Goal: Communication & Community: Answer question/provide support

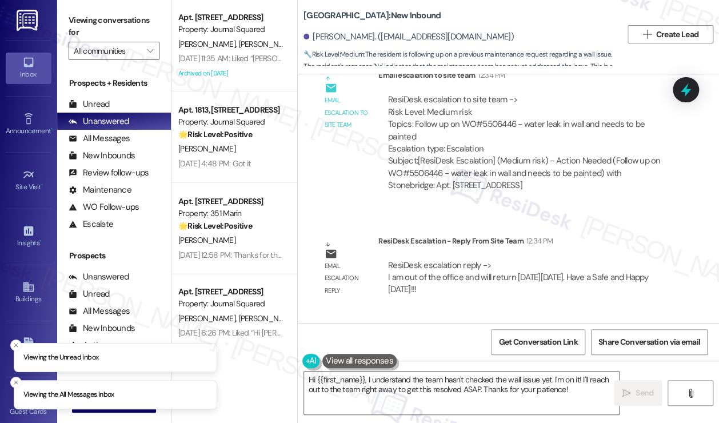
scroll to position [5565, 0]
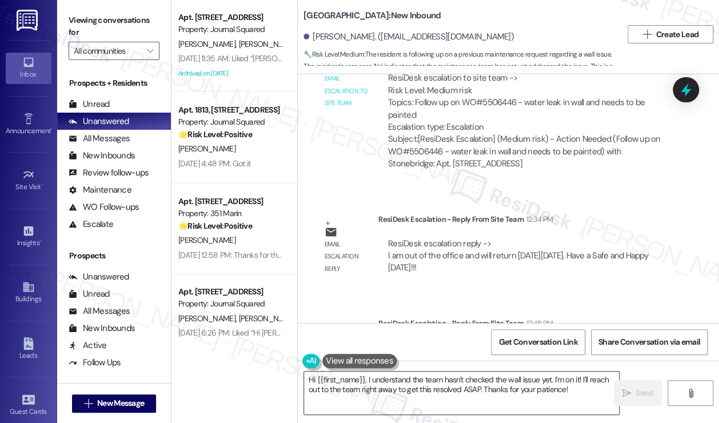
click at [402, 374] on textarea "Hi {{first_name}}, I understand the team hasn't checked the wall issue yet. I'm…" at bounding box center [461, 392] width 315 height 43
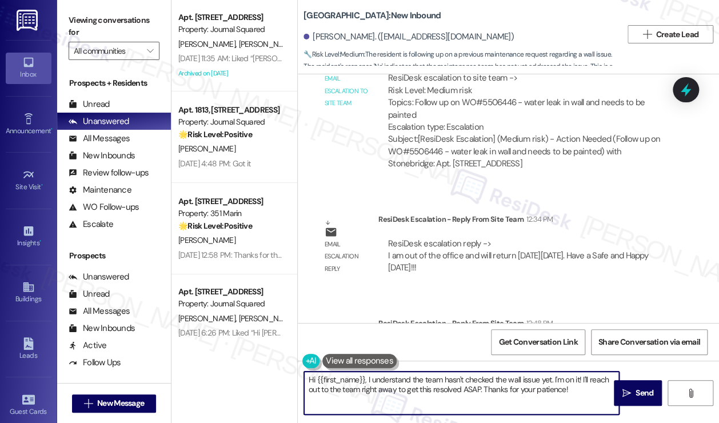
click at [402, 374] on textarea "Hi {{first_name}}, I understand the team hasn't checked the wall issue yet. I'm…" at bounding box center [461, 392] width 315 height 43
click at [469, 238] on div "ResiDesk escalation reply -> I am out of the office and will return [DATE][DATE…" at bounding box center [518, 256] width 260 height 36
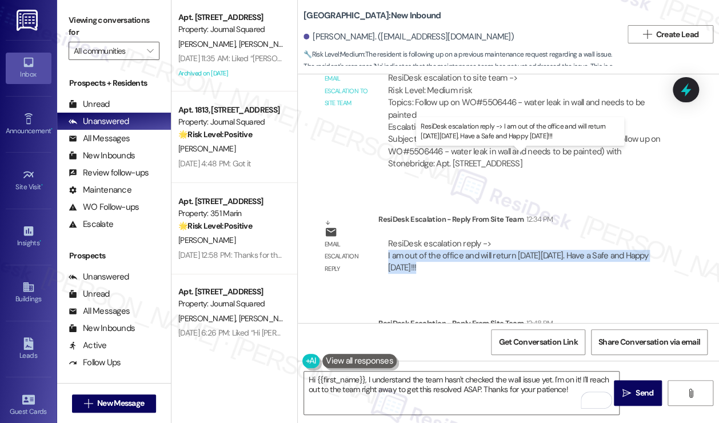
click at [469, 238] on div "ResiDesk escalation reply -> I am out of the office and will return [DATE][DATE…" at bounding box center [518, 256] width 260 height 36
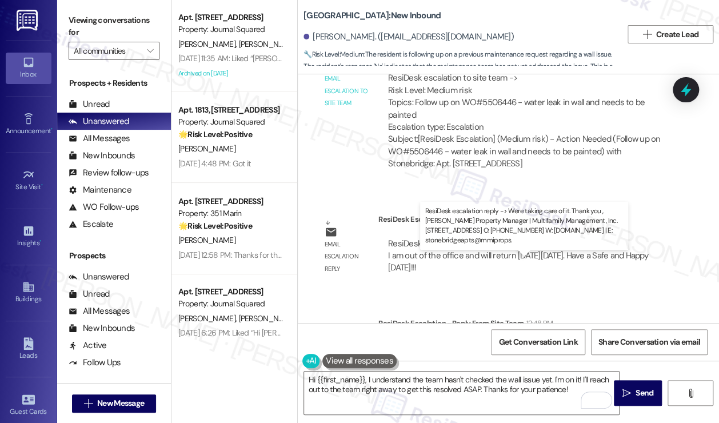
click at [425, 342] on div "ResiDesk escalation reply -> Were taking care of it. Thank you , [PERSON_NAME] …" at bounding box center [521, 366] width 267 height 48
click at [424, 342] on div "ResiDesk escalation reply -> Were taking care of it. Thank you , [PERSON_NAME] …" at bounding box center [521, 366] width 267 height 48
click at [393, 342] on div "ResiDesk escalation reply -> Were taking care of it. Thank you , [PERSON_NAME] …" at bounding box center [521, 366] width 267 height 48
drag, startPoint x: 365, startPoint y: 274, endPoint x: 462, endPoint y: 275, distance: 97.7
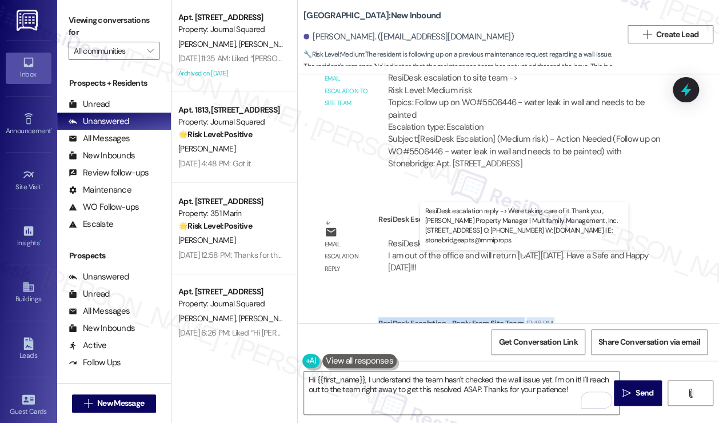
click at [462, 309] on div "Email escalation reply ResiDesk Escalation - Reply From Site Team 12:48 PM Resi…" at bounding box center [495, 358] width 379 height 99
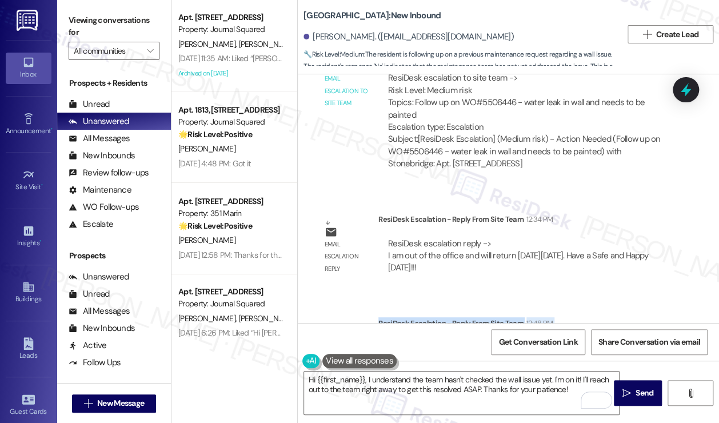
click at [462, 342] on div "ResiDesk escalation reply -> Were taking care of it. Thank you , [PERSON_NAME] …" at bounding box center [521, 366] width 267 height 48
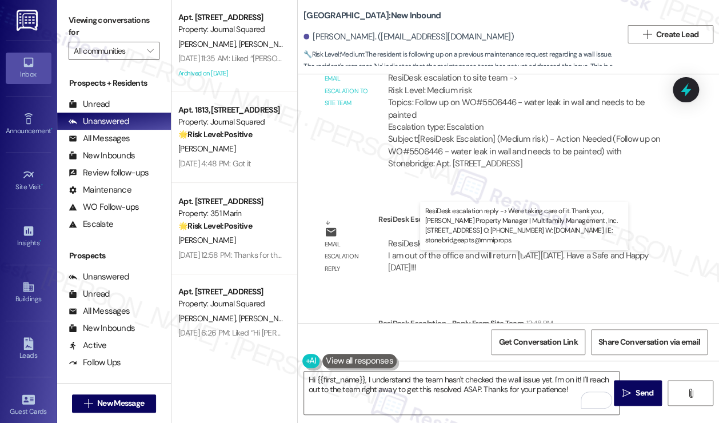
drag, startPoint x: 399, startPoint y: 275, endPoint x: 502, endPoint y: 277, distance: 102.9
click at [502, 333] on div "ResiDesk escalation reply -> Were taking care of it. Thank you , [PERSON_NAME] …" at bounding box center [527, 366] width 298 height 66
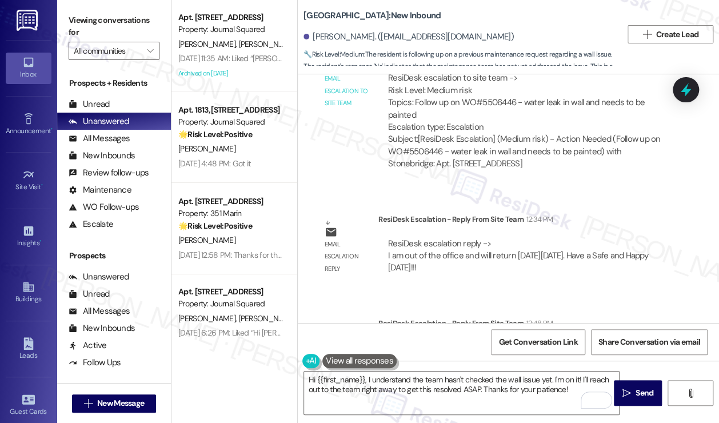
copy div "Were taking care of it. Thank you"
click at [512, 396] on textarea "Hi {{first_name}}, I understand the team hasn't checked the wall issue yet. I'm…" at bounding box center [461, 392] width 315 height 43
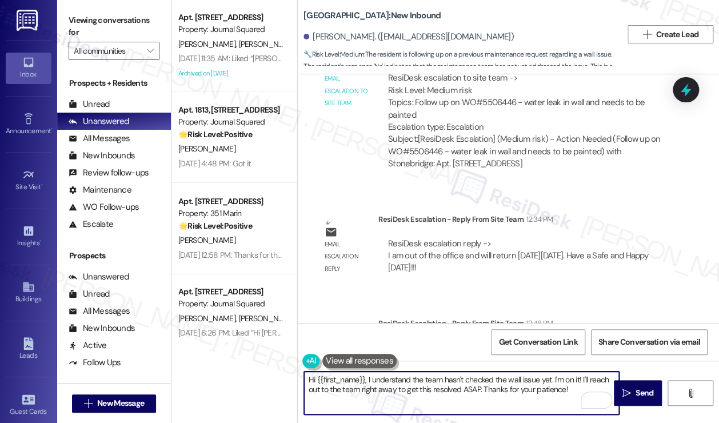
click at [512, 396] on textarea "Hi {{first_name}}, I understand the team hasn't checked the wall issue yet. I'm…" at bounding box center [461, 392] width 315 height 43
click at [567, 382] on textarea "Hi {{first_name}}, I understand the team hasn't checked the wall issue yet. I'm…" at bounding box center [461, 392] width 315 height 43
click at [571, 386] on textarea "Hi {{first_name}}, I understand the team hasn't checked the wall issue yet. I'm…" at bounding box center [461, 392] width 315 height 43
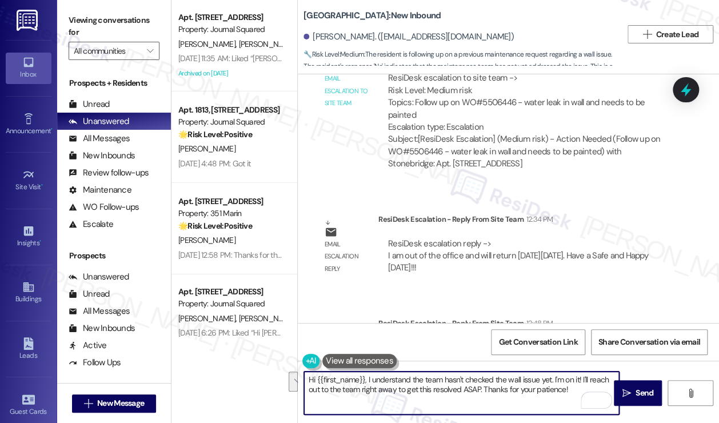
drag, startPoint x: 573, startPoint y: 390, endPoint x: 308, endPoint y: 376, distance: 264.9
click at [308, 376] on textarea "Hi {{first_name}}, I understand the team hasn't checked the wall issue yet. I'm…" at bounding box center [461, 392] width 315 height 43
click at [321, 382] on textarea "Hi {{first_name}}, I understand the team hasn't checked the wall issue yet. I'm…" at bounding box center [461, 392] width 315 height 43
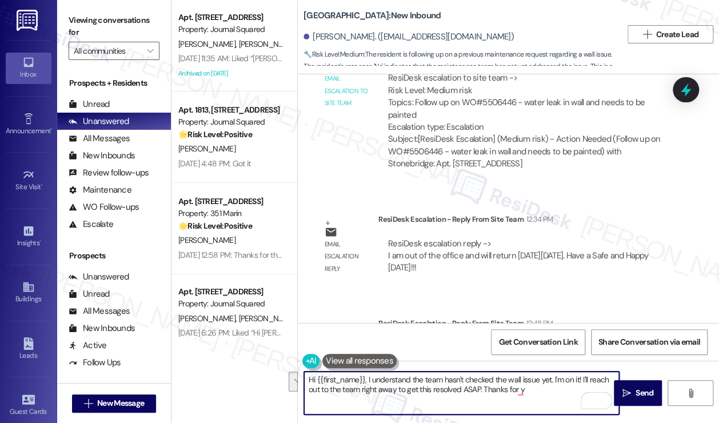
drag, startPoint x: 546, startPoint y: 396, endPoint x: 367, endPoint y: 378, distance: 179.8
click at [367, 383] on textarea "Hi {{first_name}}, I understand the team hasn't checked the wall issue yet. I'm…" at bounding box center [461, 392] width 315 height 43
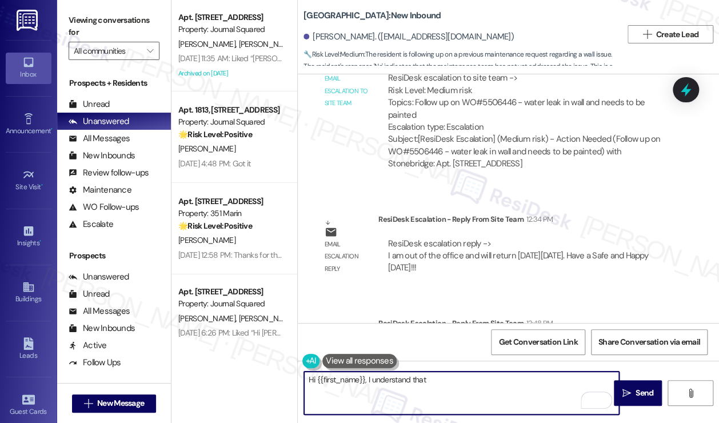
click at [454, 386] on textarea "Hi {{first_name}}, I understand that" at bounding box center [461, 392] width 315 height 43
click at [423, 342] on div "ResiDesk escalation reply -> Were taking care of it. Thank you , [PERSON_NAME] …" at bounding box center [521, 366] width 267 height 48
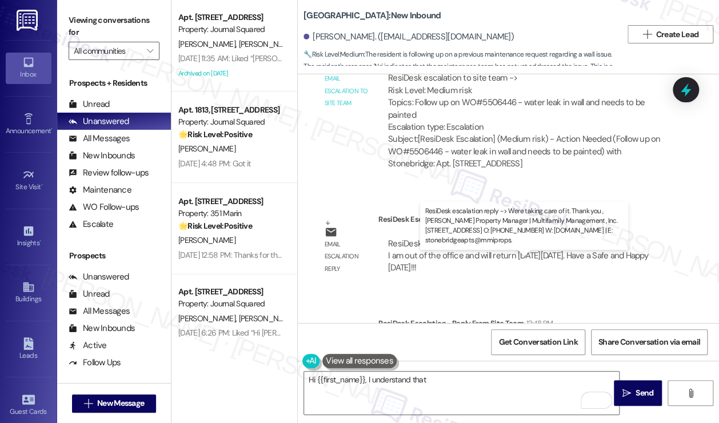
click at [423, 342] on div "ResiDesk escalation reply -> Were taking care of it. Thank you , [PERSON_NAME] …" at bounding box center [521, 366] width 267 height 48
click at [424, 342] on div "ResiDesk escalation reply -> Were taking care of it. Thank you , [PERSON_NAME] …" at bounding box center [521, 366] width 267 height 48
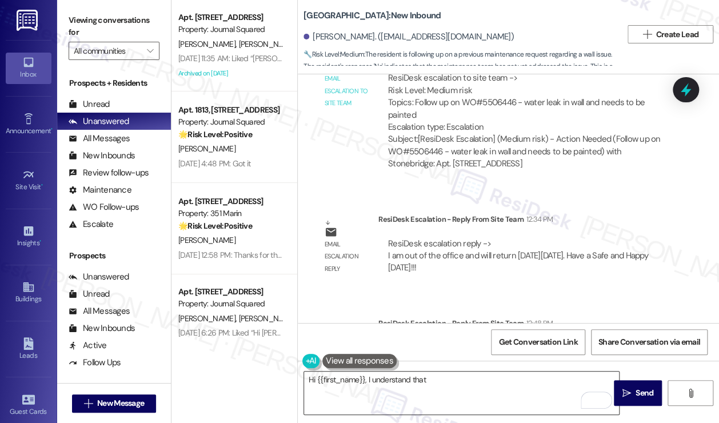
click at [443, 382] on textarea "Hi {{first_name}}, I understand that" at bounding box center [461, 392] width 315 height 43
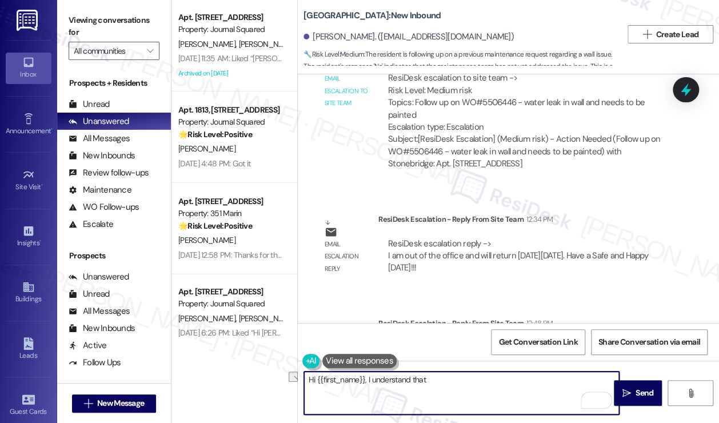
drag, startPoint x: 443, startPoint y: 382, endPoint x: 366, endPoint y: 386, distance: 77.2
click at [366, 386] on textarea "Hi {{first_name}}, I understand that" at bounding box center [461, 392] width 315 height 43
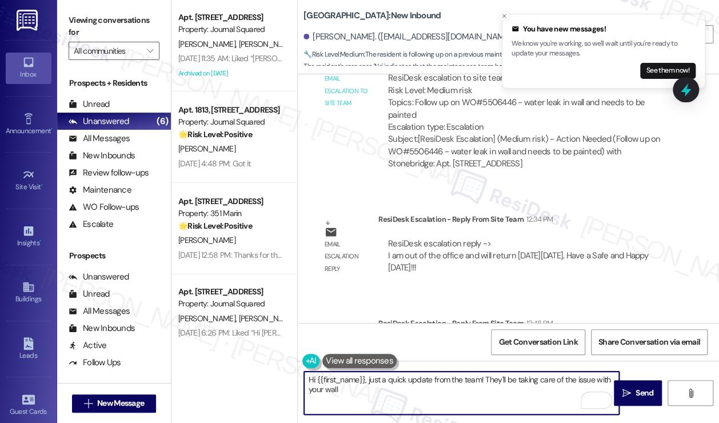
click at [401, 390] on textarea "Hi {{first_name}}, just a quick update from the team! They'll be taking care of…" at bounding box center [461, 392] width 315 height 43
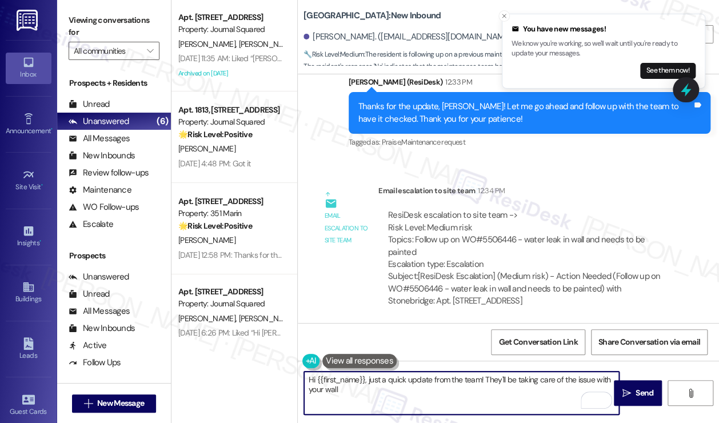
scroll to position [5394, 0]
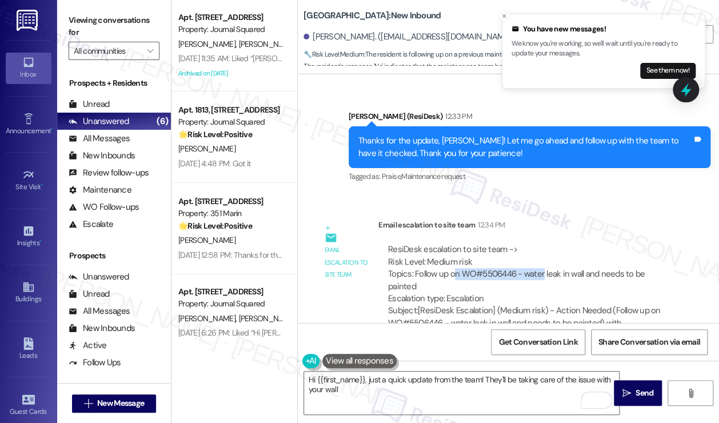
drag, startPoint x: 455, startPoint y: 190, endPoint x: 542, endPoint y: 189, distance: 87.4
click at [542, 243] on div "ResiDesk escalation to site team -> Risk Level: Medium risk Topics: Follow up o…" at bounding box center [527, 273] width 279 height 61
click at [357, 386] on textarea "Hi {{first_name}}, just a quick update from the team! They'll be taking care of…" at bounding box center [461, 392] width 315 height 43
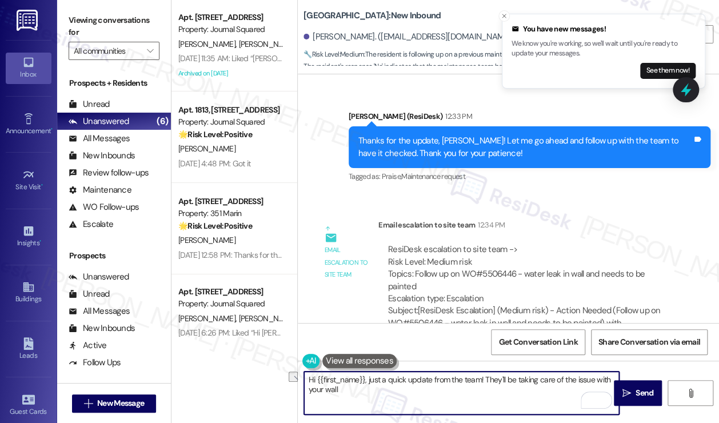
drag, startPoint x: 355, startPoint y: 387, endPoint x: 311, endPoint y: 387, distance: 44.0
click at [311, 387] on textarea "Hi {{first_name}}, just a quick update from the team! They'll be taking care of…" at bounding box center [461, 392] width 315 height 43
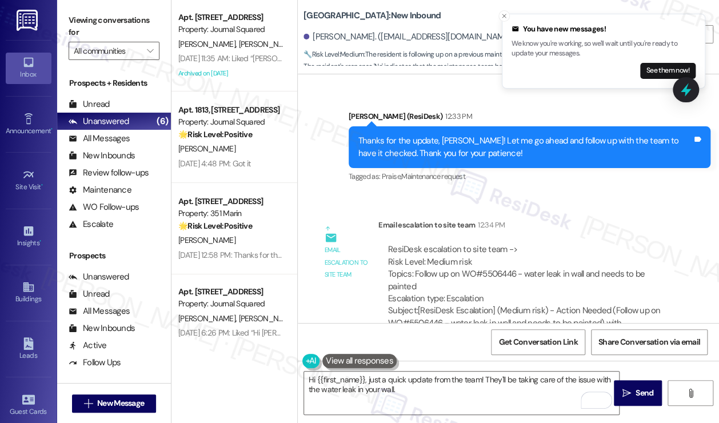
drag, startPoint x: 505, startPoint y: 15, endPoint x: 516, endPoint y: 42, distance: 29.0
click at [505, 15] on icon "Close toast" at bounding box center [504, 16] width 7 height 7
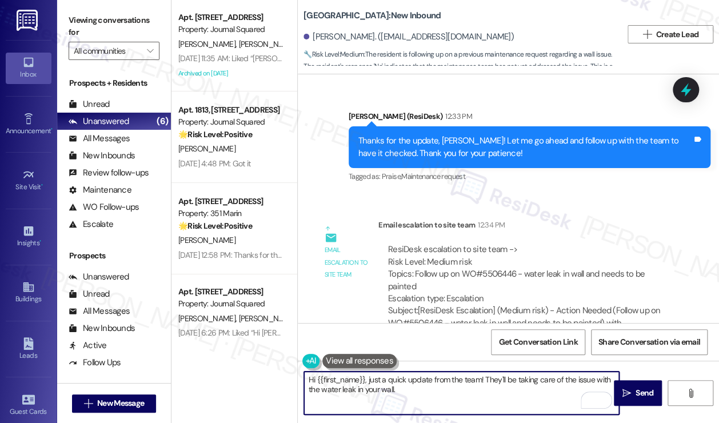
click at [524, 305] on div "Subject: [ResiDesk Escalation] (Medium risk) - Action Needed (Follow up on WO#5…" at bounding box center [527, 323] width 279 height 37
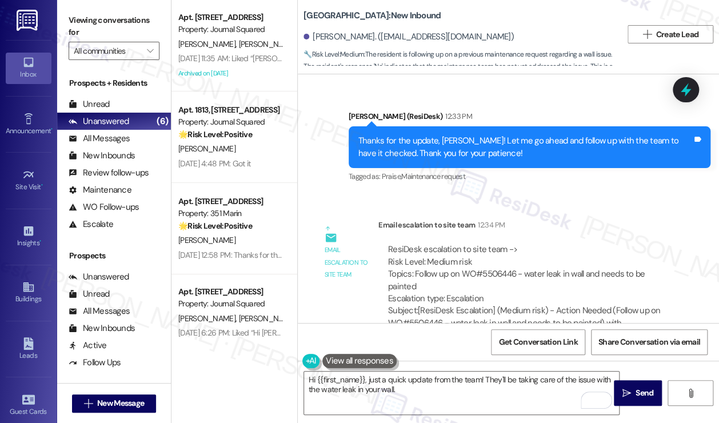
click at [524, 305] on div "Subject: [ResiDesk Escalation] (Medium risk) - Action Needed (Follow up on WO#5…" at bounding box center [527, 323] width 279 height 37
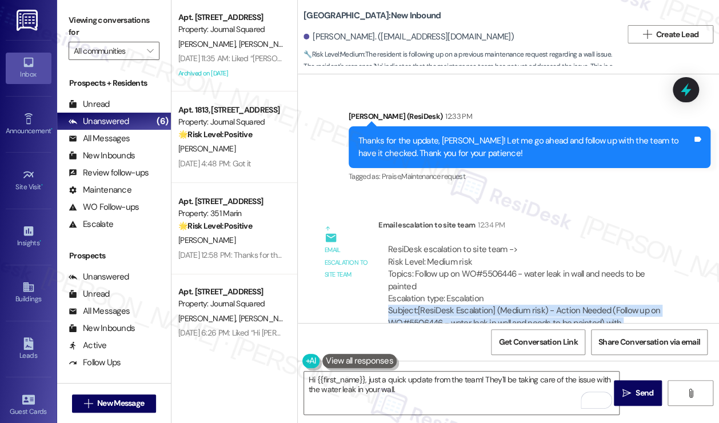
click at [524, 305] on div "Subject: [ResiDesk Escalation] (Medium risk) - Action Needed (Follow up on WO#5…" at bounding box center [527, 323] width 279 height 37
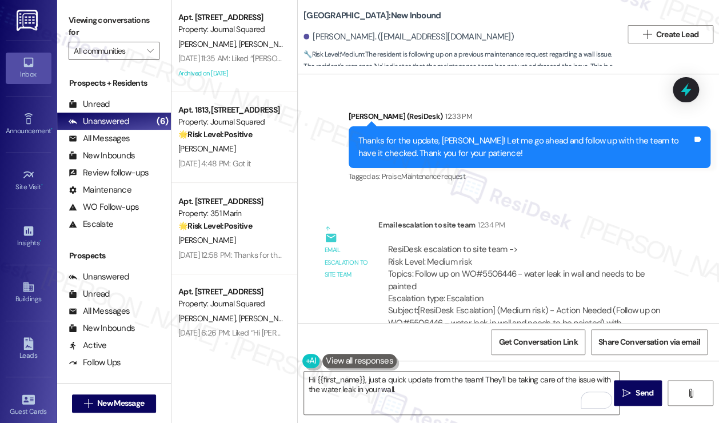
click at [550, 243] on div "ResiDesk escalation to site team -> Risk Level: Medium risk Topics: Follow up o…" at bounding box center [527, 273] width 279 height 61
click at [549, 243] on div "ResiDesk escalation to site team -> Risk Level: Medium risk Topics: Follow up o…" at bounding box center [527, 273] width 279 height 61
click at [442, 387] on textarea "Hi {{first_name}}, just a quick update from the team! They'll be taking care of…" at bounding box center [461, 392] width 315 height 43
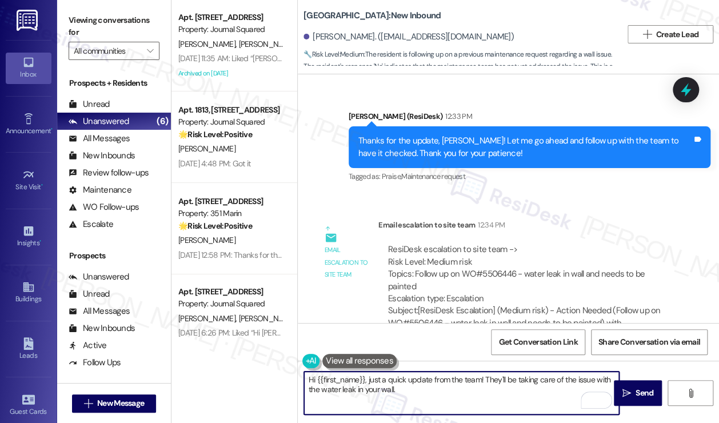
click at [411, 377] on textarea "Hi {{first_name}}, just a quick update from the team! They'll be taking care of…" at bounding box center [461, 392] width 315 height 43
click at [434, 382] on textarea "Hi {{first_name}}, just a quick update from the team! They'll be taking care of…" at bounding box center [461, 392] width 315 height 43
click at [419, 393] on textarea "Hi {{first_name}}, just a quick update from the team! They'll be taking care of…" at bounding box center [461, 392] width 315 height 43
click at [495, 396] on textarea "Hi {{first_name}}, just a quick update from the team! They'll be taking care of…" at bounding box center [461, 392] width 315 height 43
click at [502, 395] on textarea "Hi {{first_name}}, just a quick update from the team! They'll be taking care of…" at bounding box center [461, 392] width 315 height 43
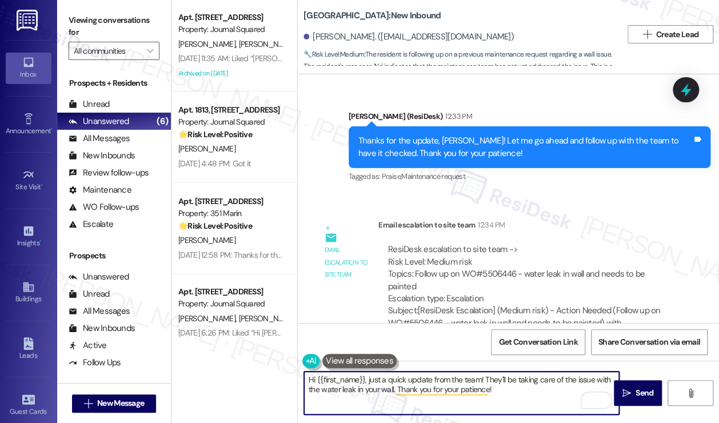
click at [510, 391] on textarea "Hi {{first_name}}, just a quick update from the team! They'll be taking care of…" at bounding box center [461, 392] width 315 height 43
click at [511, 394] on textarea "Hi {{first_name}}, just a quick update from the team! They'll be taking care of…" at bounding box center [461, 392] width 315 height 43
click at [506, 390] on textarea "Hi {{first_name}}, just a quick update from the team! They'll be taking care of…" at bounding box center [461, 392] width 315 height 43
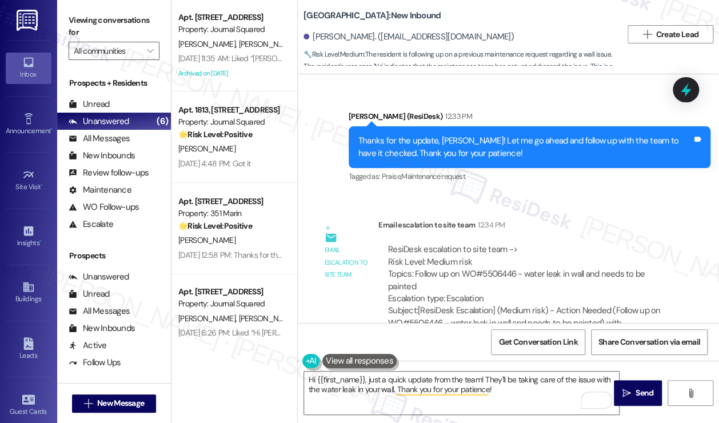
click at [477, 369] on div "Hi {{first_name}}, just a quick update from the team! They'll be taking care of…" at bounding box center [508, 404] width 421 height 86
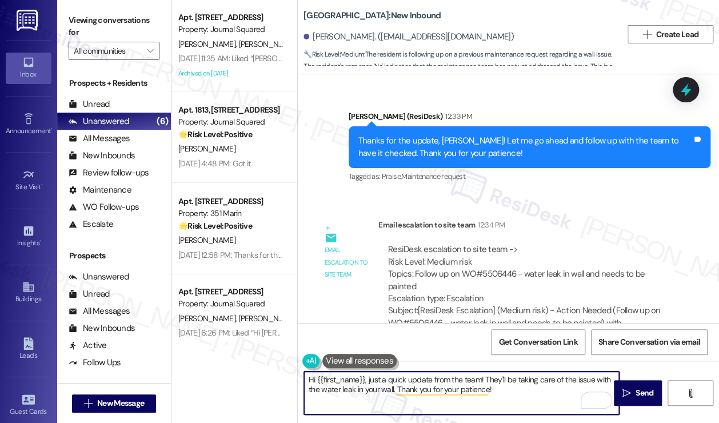
click at [510, 387] on textarea "Hi {{first_name}}, just a quick update from the team! They'll be taking care of…" at bounding box center [461, 392] width 315 height 43
click at [389, 402] on textarea "Hi {{first_name}}, just a quick update from the team! They'll be taking care of…" at bounding box center [461, 392] width 315 height 43
click at [387, 385] on textarea "Hi {{first_name}}, just a quick update from the team! They'll be taking care of…" at bounding box center [461, 392] width 315 height 43
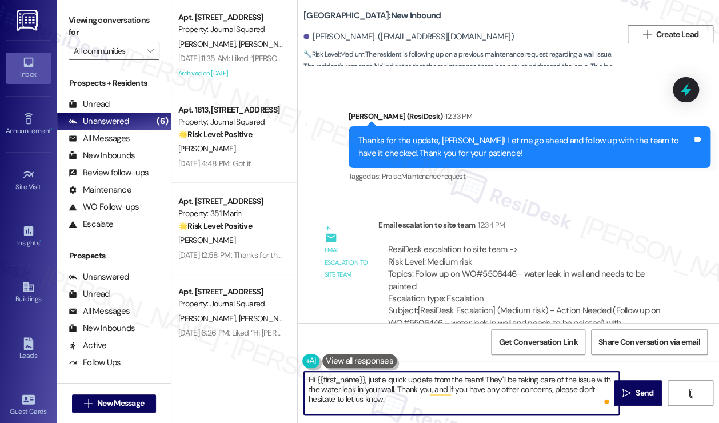
click at [387, 385] on textarea "Hi {{first_name}}, just a quick update from the team! They'll be taking care of…" at bounding box center [461, 392] width 315 height 43
click at [543, 390] on textarea "Hi {{first_name}}, just a quick update from the team! They'll be taking care of…" at bounding box center [461, 392] width 315 height 43
click at [428, 401] on textarea "Hi {{first_name}}, just a quick update from the team! They'll be taking care of…" at bounding box center [461, 392] width 315 height 43
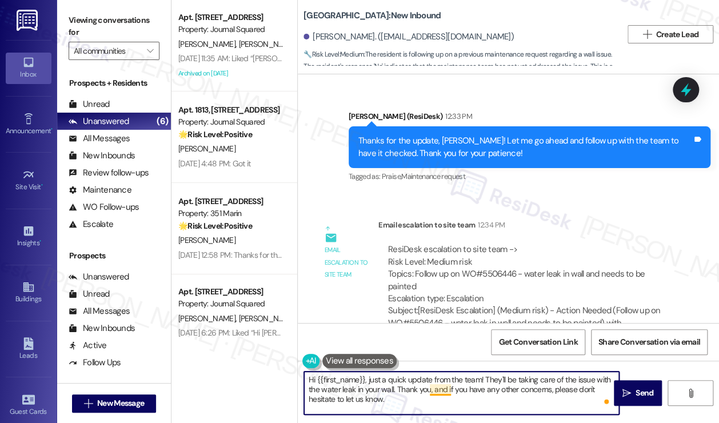
click at [454, 390] on textarea "Hi {{first_name}}, just a quick update from the team! They'll be taking care of…" at bounding box center [461, 392] width 315 height 43
click at [425, 399] on textarea "Hi {{first_name}}, just a quick update from the team! They'll be taking care of…" at bounding box center [461, 392] width 315 height 43
click at [419, 378] on textarea "Hi {{first_name}}, just a quick update from the team! They'll be taking care of…" at bounding box center [461, 392] width 315 height 43
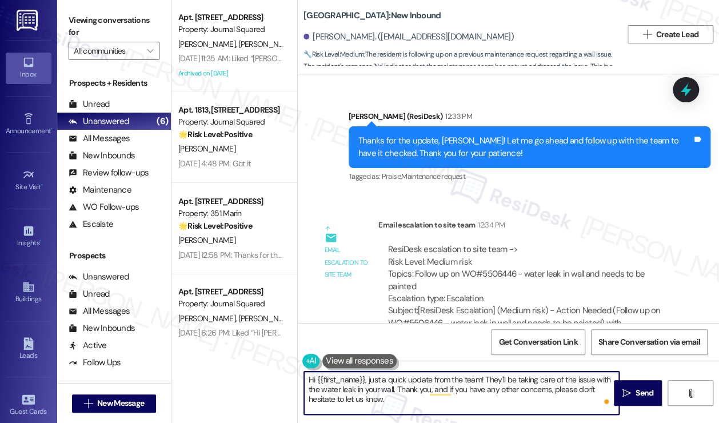
click at [419, 378] on textarea "Hi {{first_name}}, just a quick update from the team! They'll be taking care of…" at bounding box center [461, 392] width 315 height 43
type textarea "Hi {{first_name}}, just a quick update from the team! They'll be taking care of…"
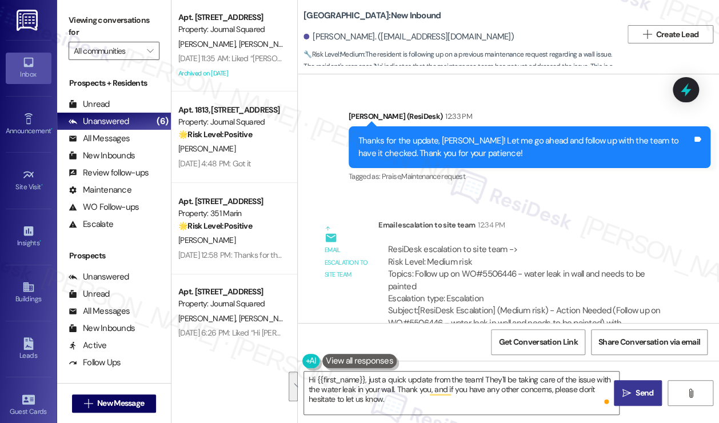
click at [627, 389] on icon "" at bounding box center [626, 393] width 9 height 9
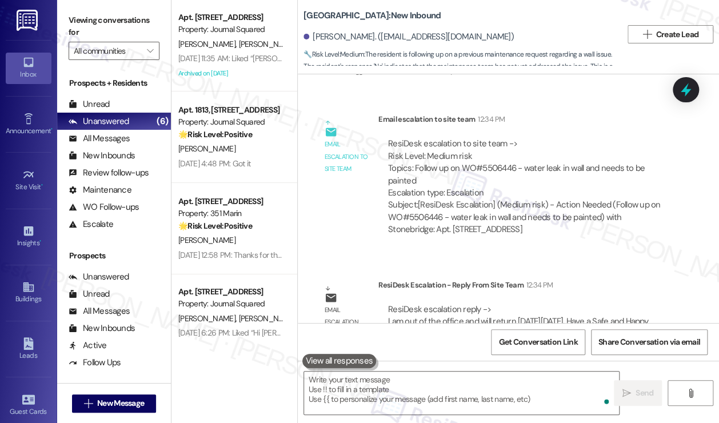
scroll to position [5565, 0]
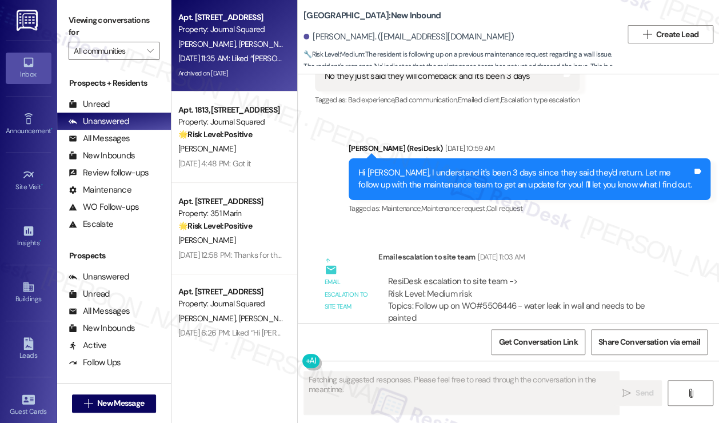
scroll to position [5070, 0]
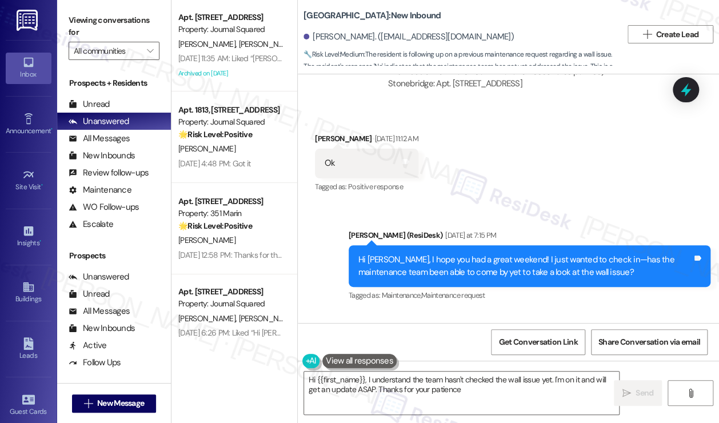
type textarea "Hi {{first_name}}, I understand the team hasn't checked the wall issue yet. I'm…"
